Goal: Task Accomplishment & Management: Manage account settings

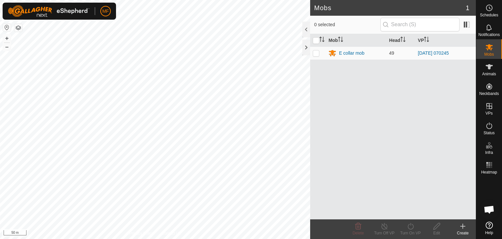
scroll to position [1699, 0]
click at [305, 46] on div at bounding box center [307, 48] width 8 height 16
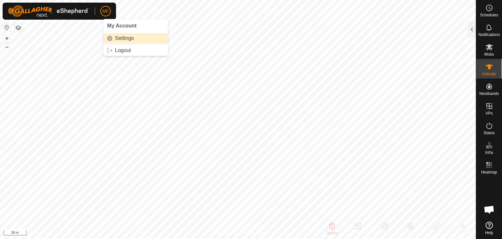
click at [126, 40] on link "Settings" at bounding box center [135, 38] width 65 height 10
click at [106, 10] on span "MF" at bounding box center [105, 11] width 7 height 7
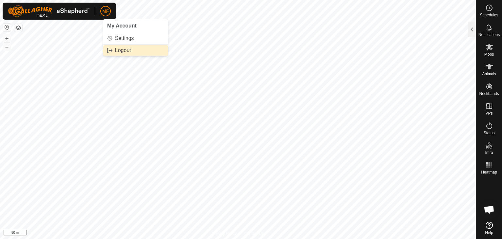
click at [122, 51] on link "Logout" at bounding box center [135, 50] width 65 height 10
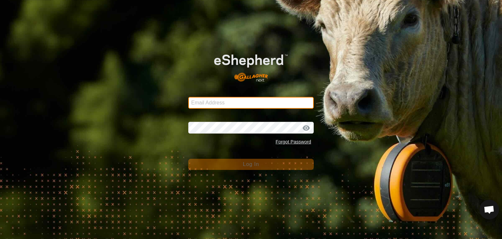
type input "[EMAIL_ADDRESS][DOMAIN_NAME]"
